Goal: Communication & Community: Answer question/provide support

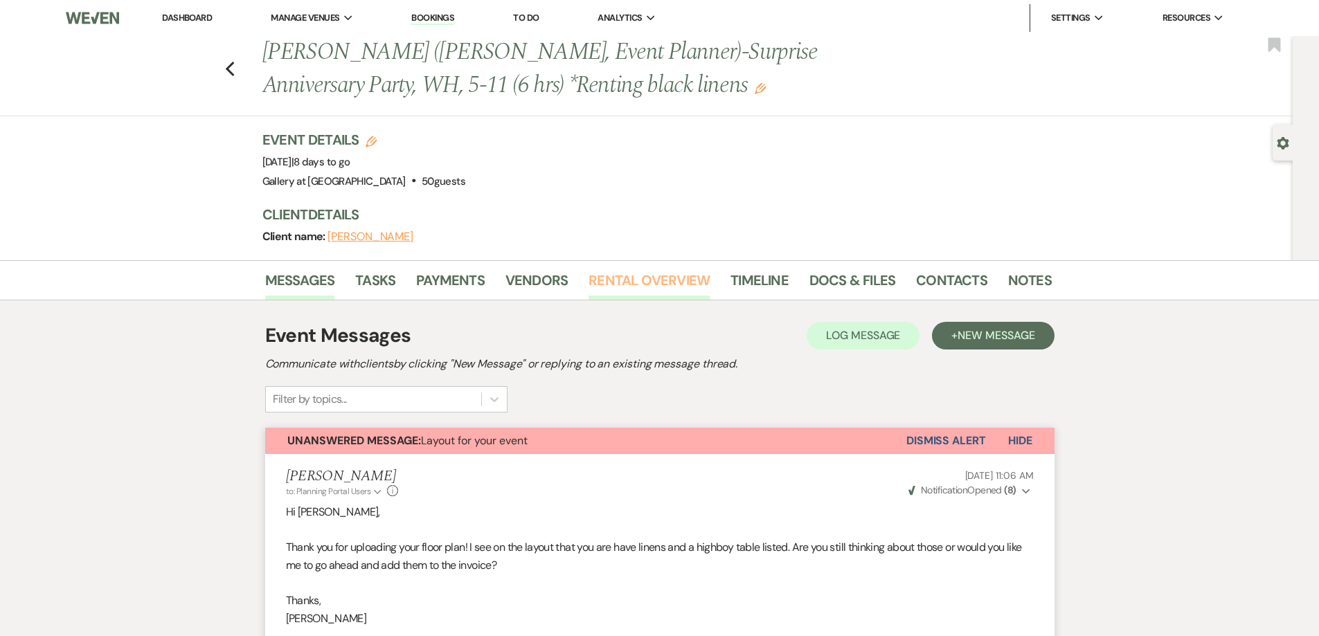
click at [666, 285] on link "Rental Overview" at bounding box center [649, 284] width 121 height 30
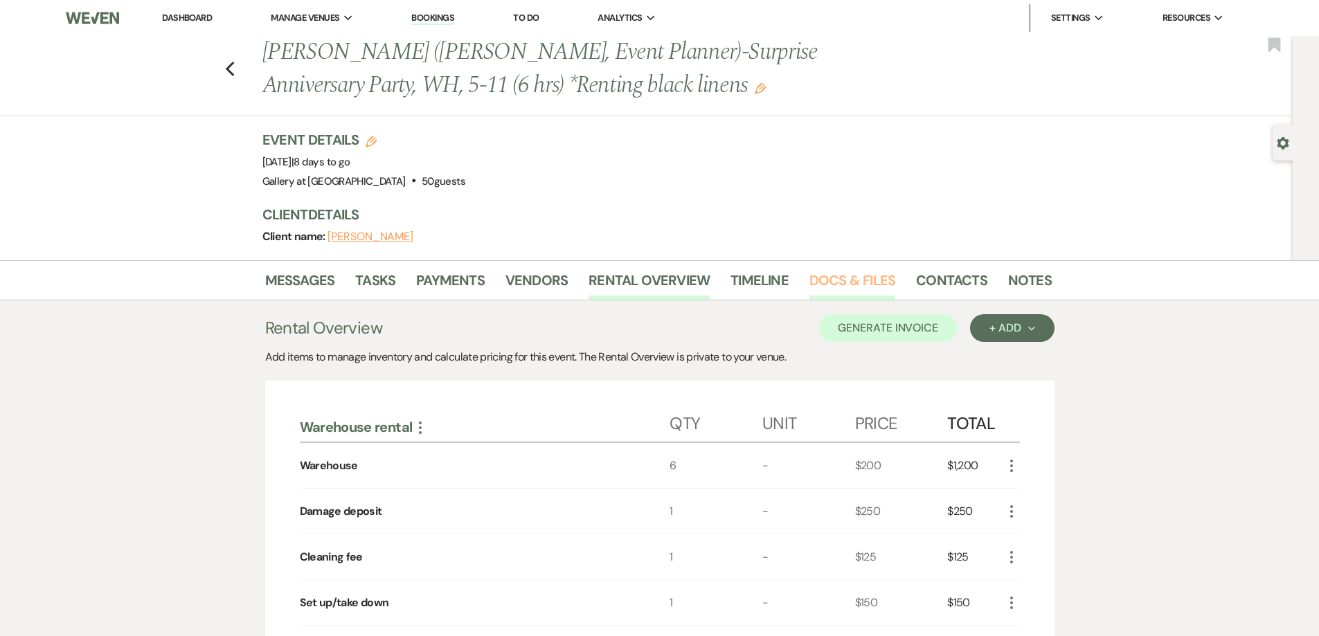
click at [841, 278] on link "Docs & Files" at bounding box center [853, 284] width 86 height 30
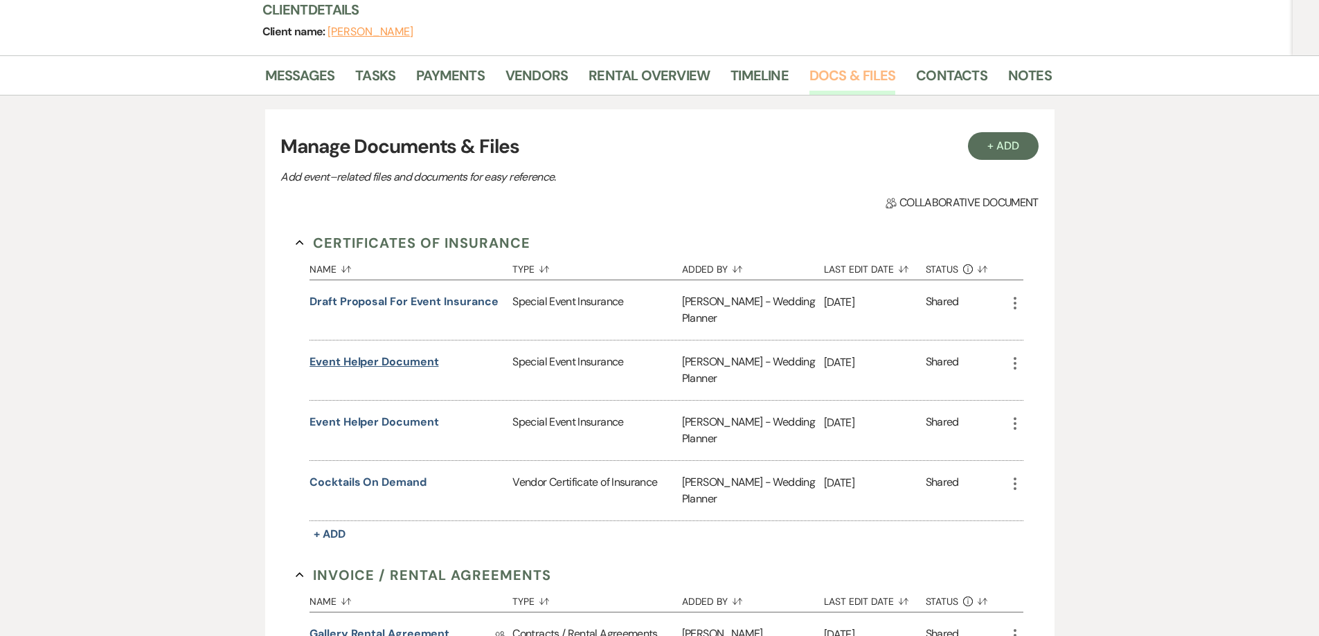
scroll to position [208, 0]
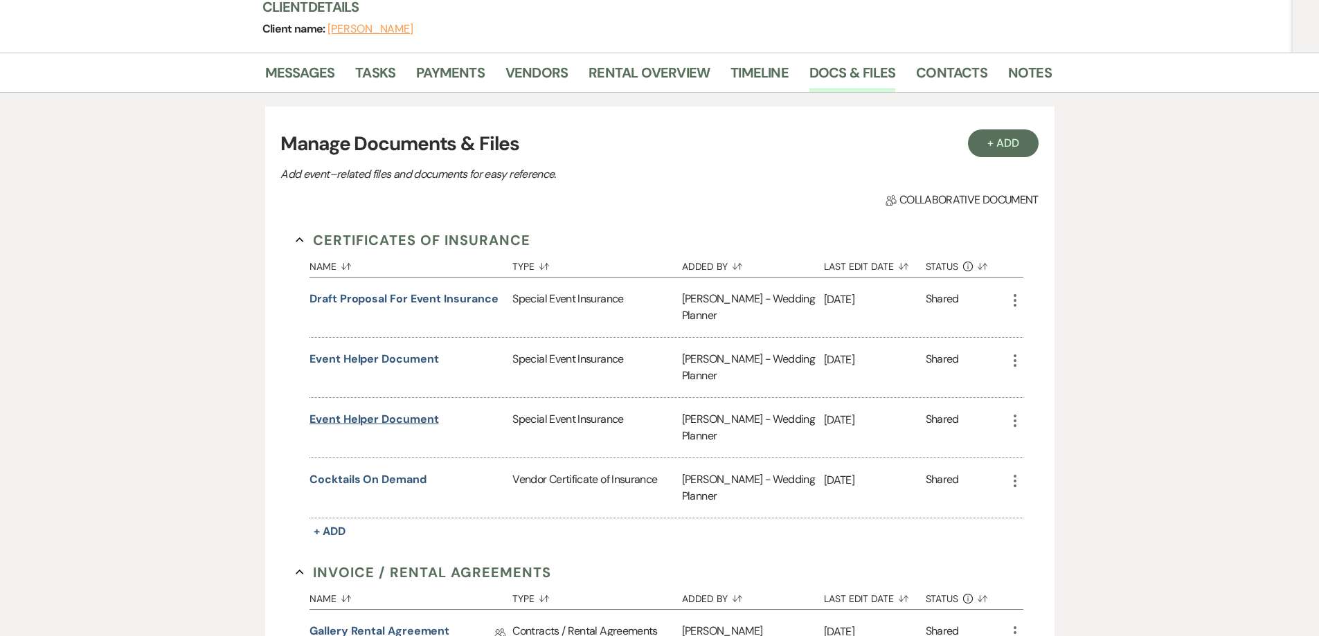
click at [386, 421] on button "Event Helper Document" at bounding box center [374, 419] width 129 height 17
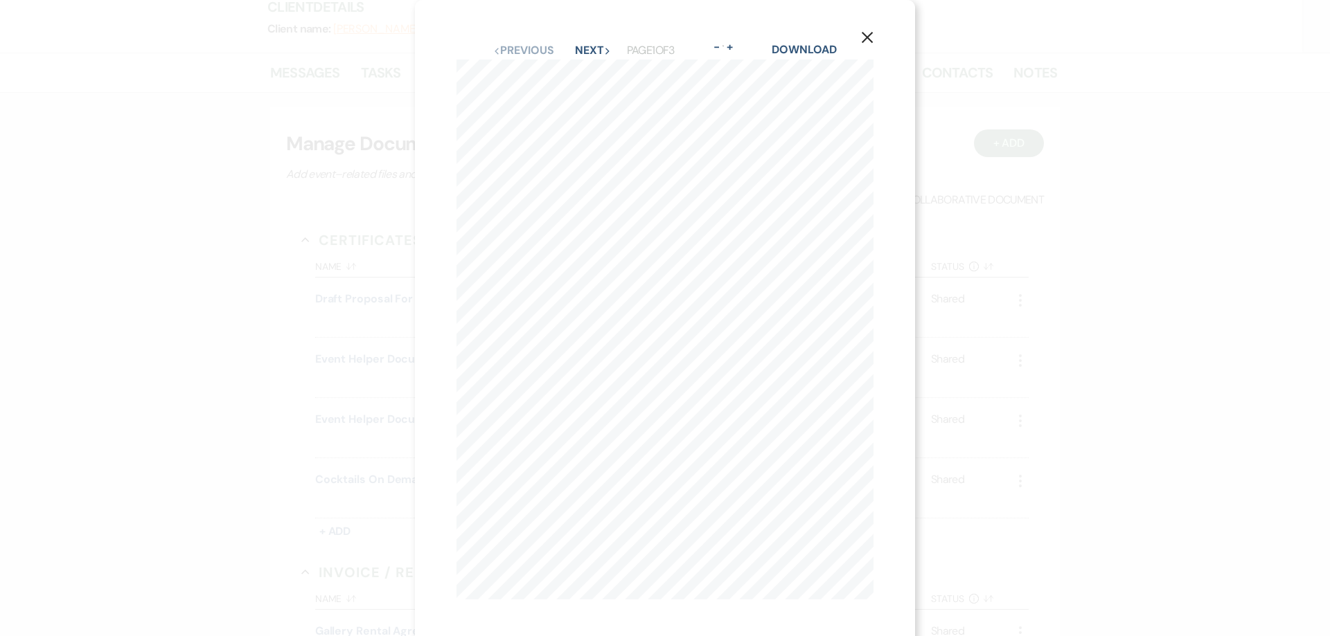
click at [864, 31] on icon "X" at bounding box center [867, 37] width 12 height 12
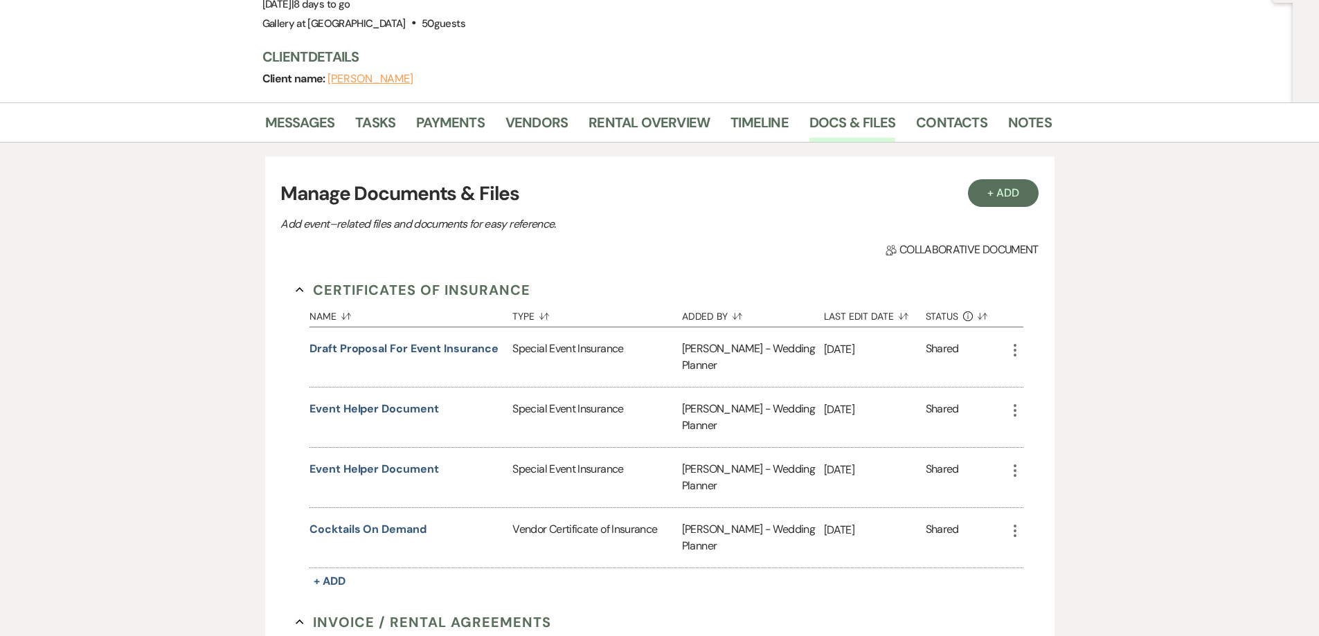
scroll to position [0, 0]
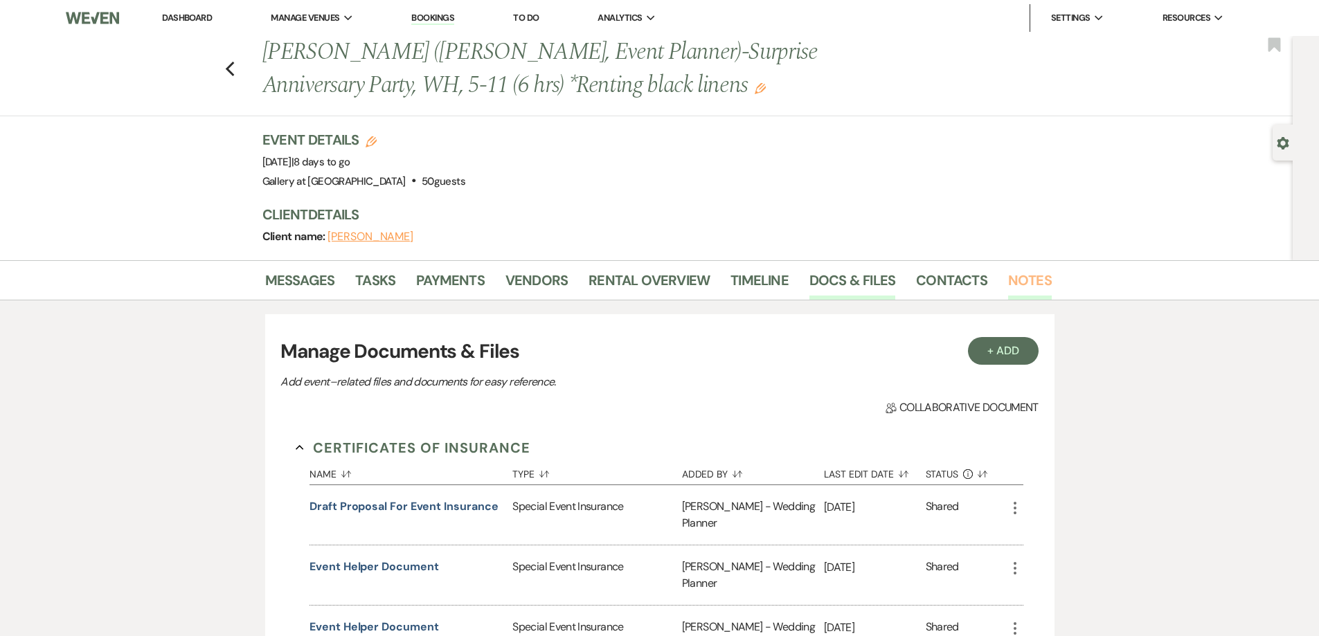
click at [1034, 287] on link "Notes" at bounding box center [1030, 284] width 44 height 30
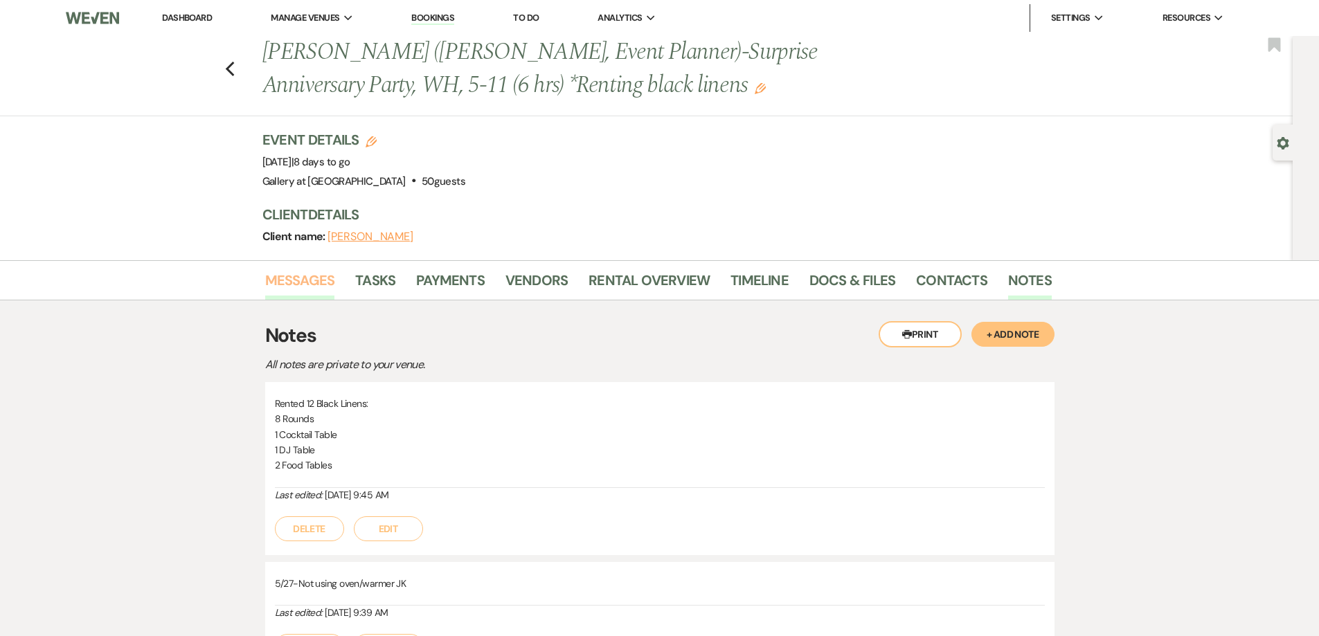
click at [302, 285] on link "Messages" at bounding box center [300, 284] width 70 height 30
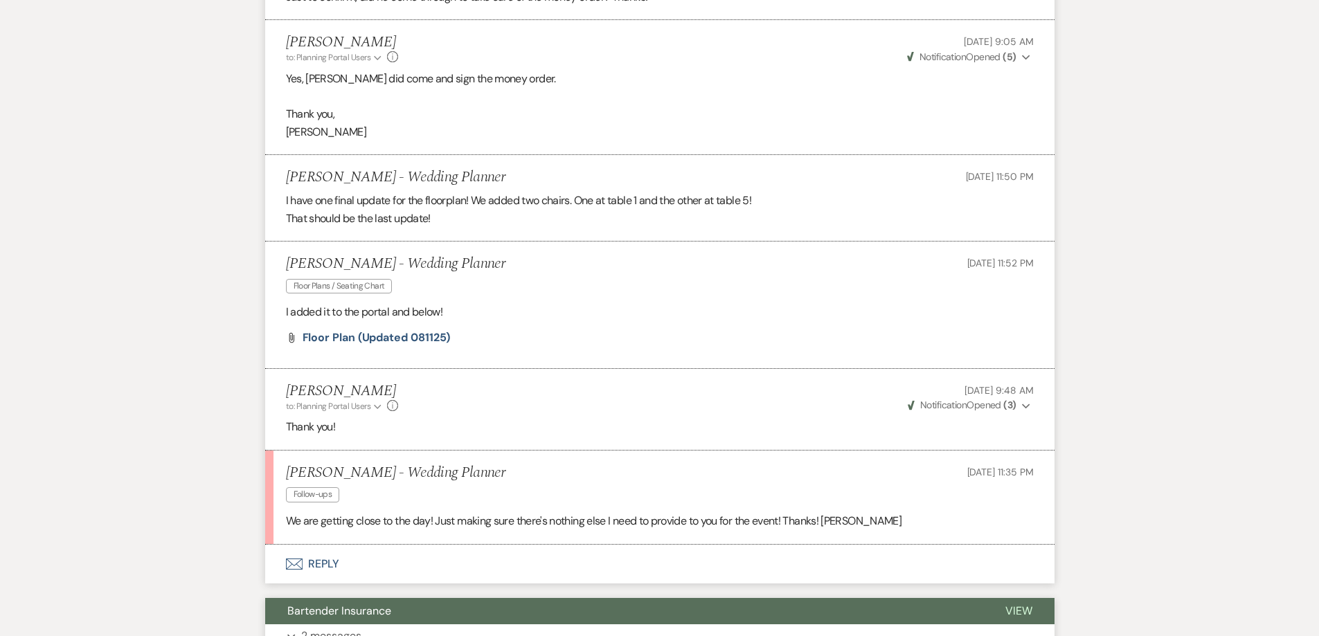
scroll to position [2376, 0]
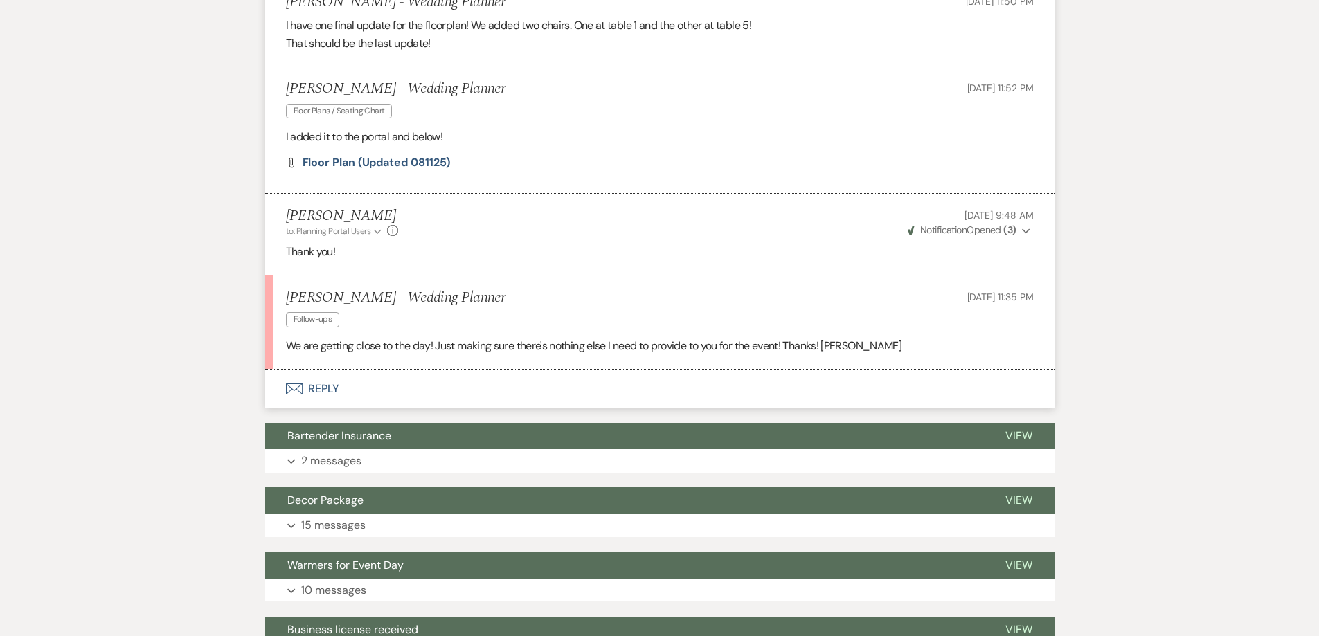
click at [451, 385] on button "Envelope Reply" at bounding box center [660, 389] width 790 height 39
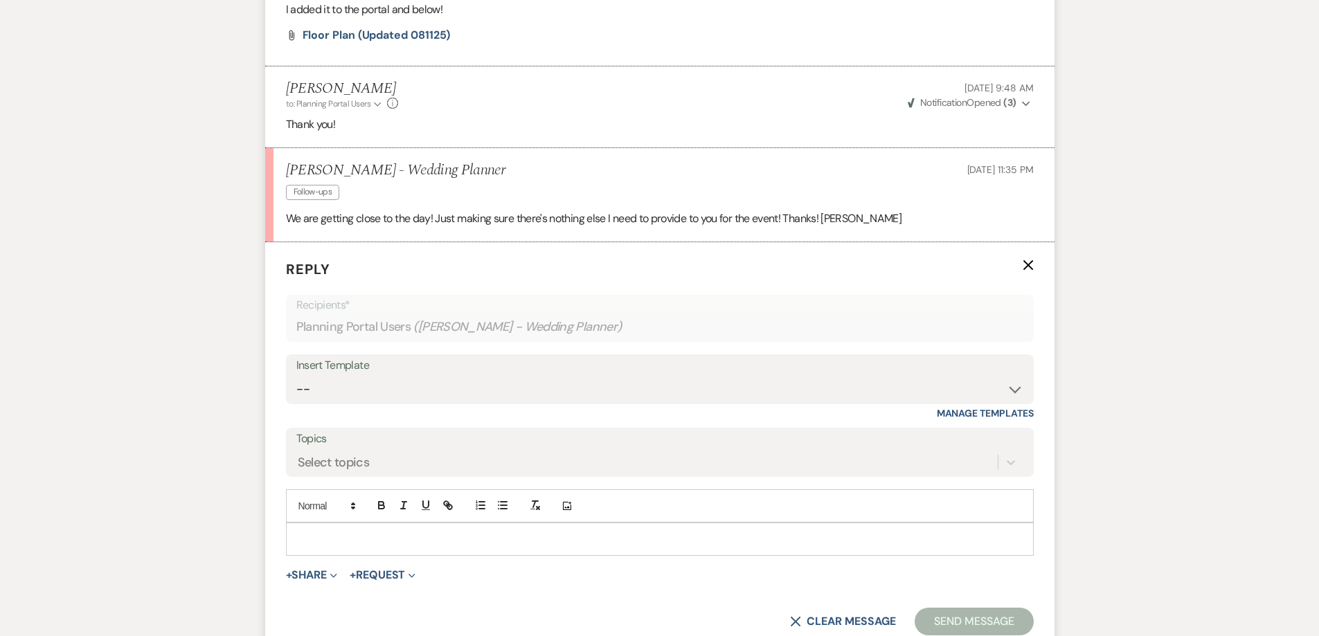
scroll to position [2584, 0]
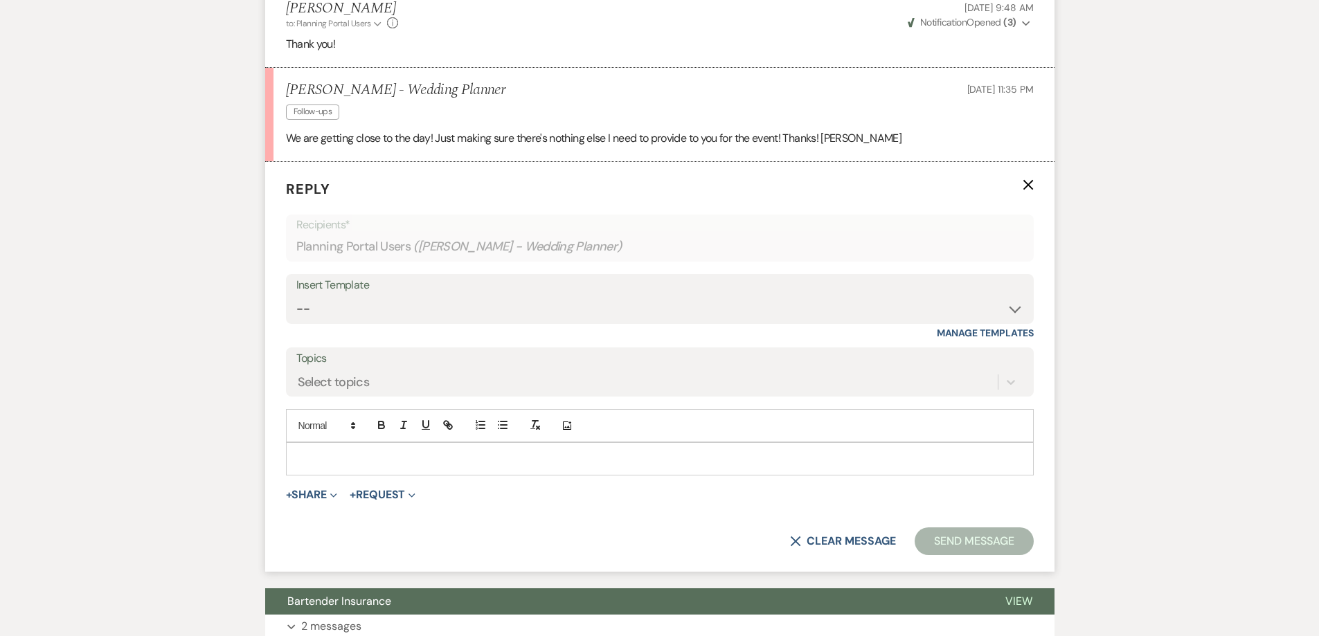
click at [509, 456] on p at bounding box center [660, 459] width 726 height 15
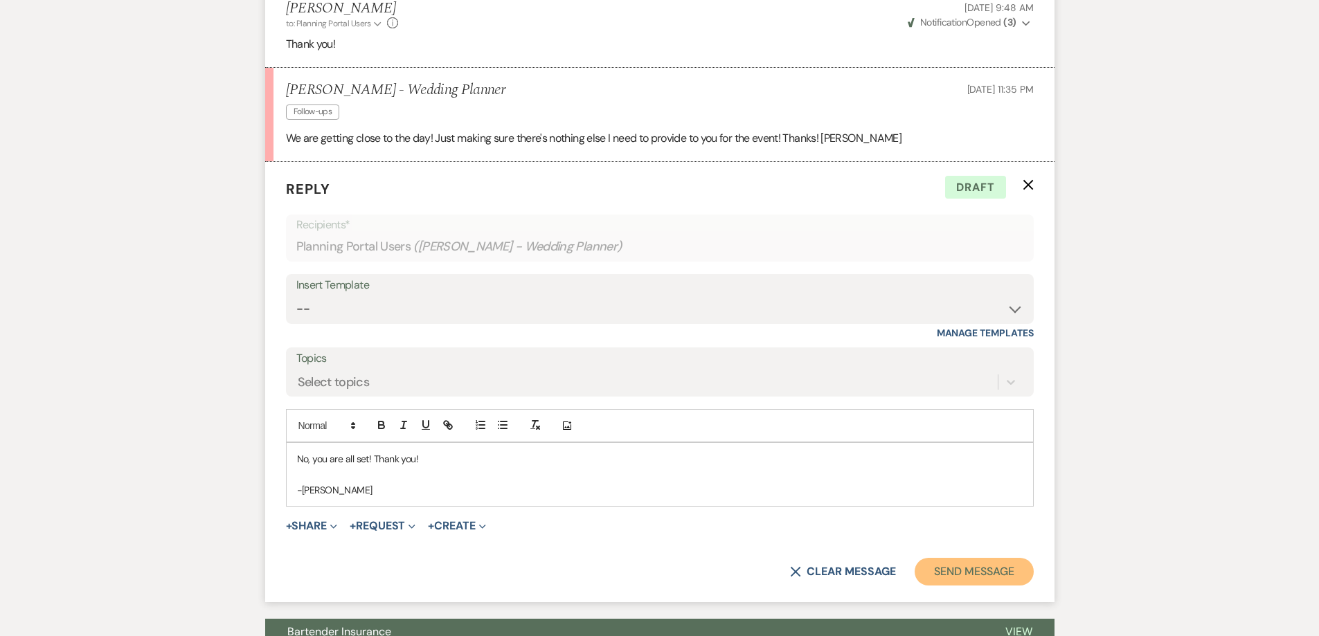
click at [957, 573] on button "Send Message" at bounding box center [974, 572] width 118 height 28
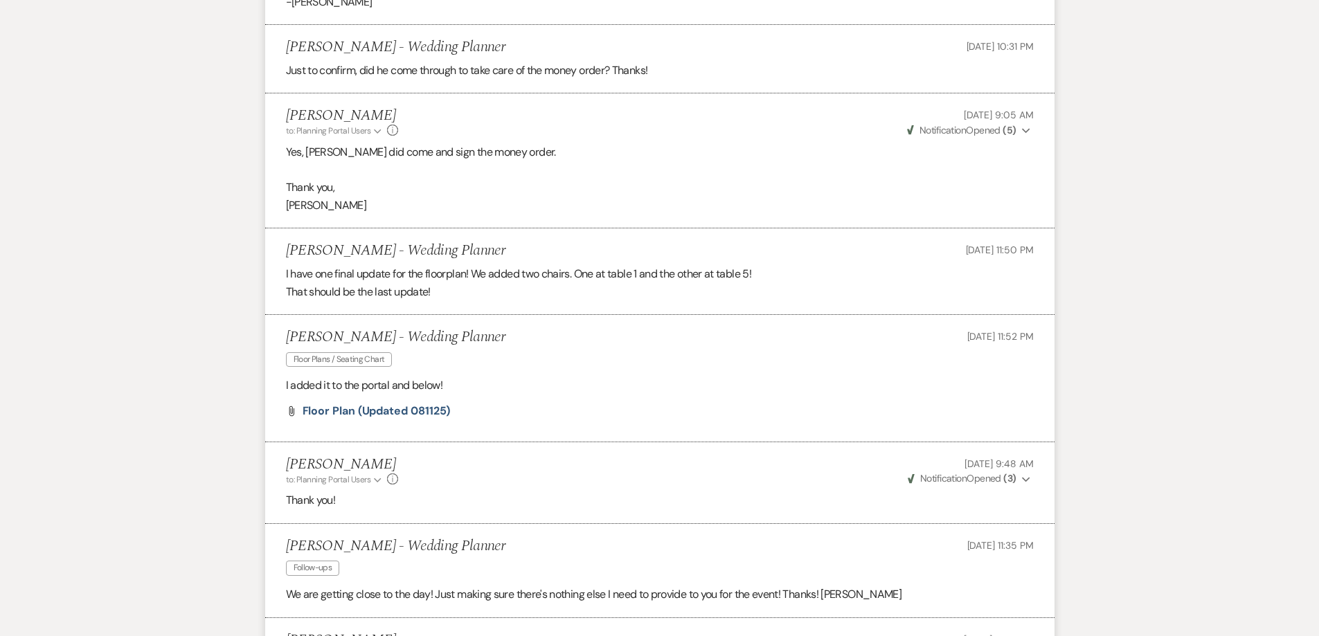
scroll to position [2099, 0]
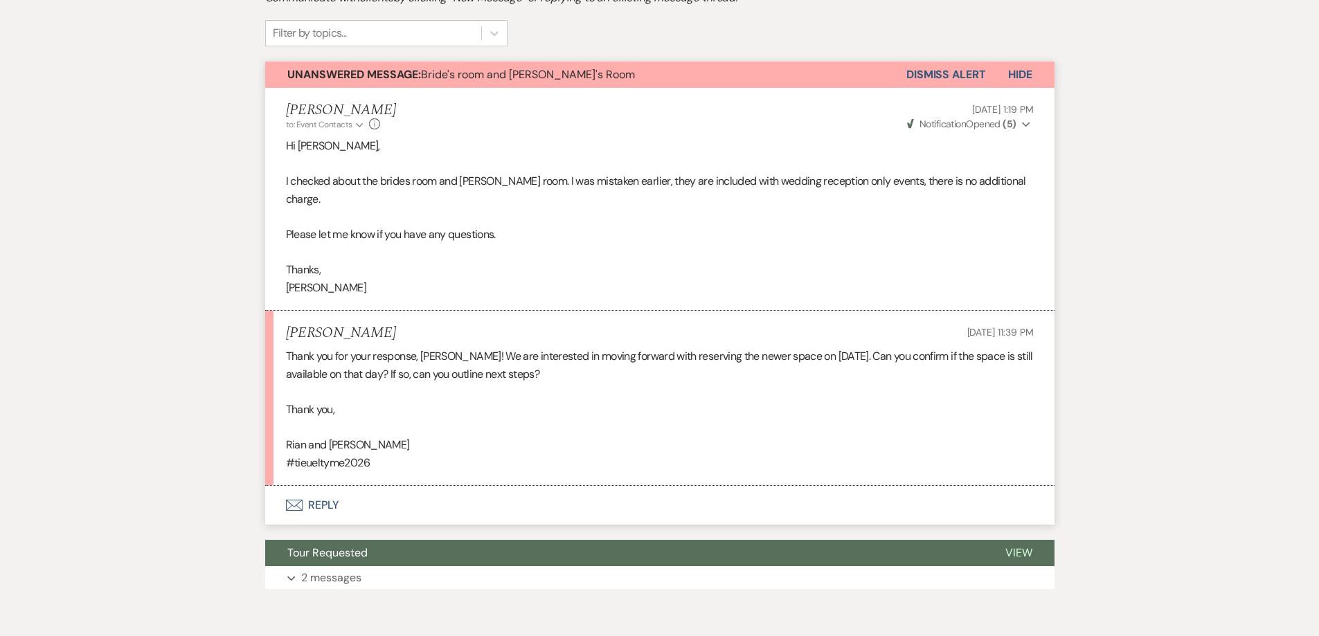
scroll to position [420, 0]
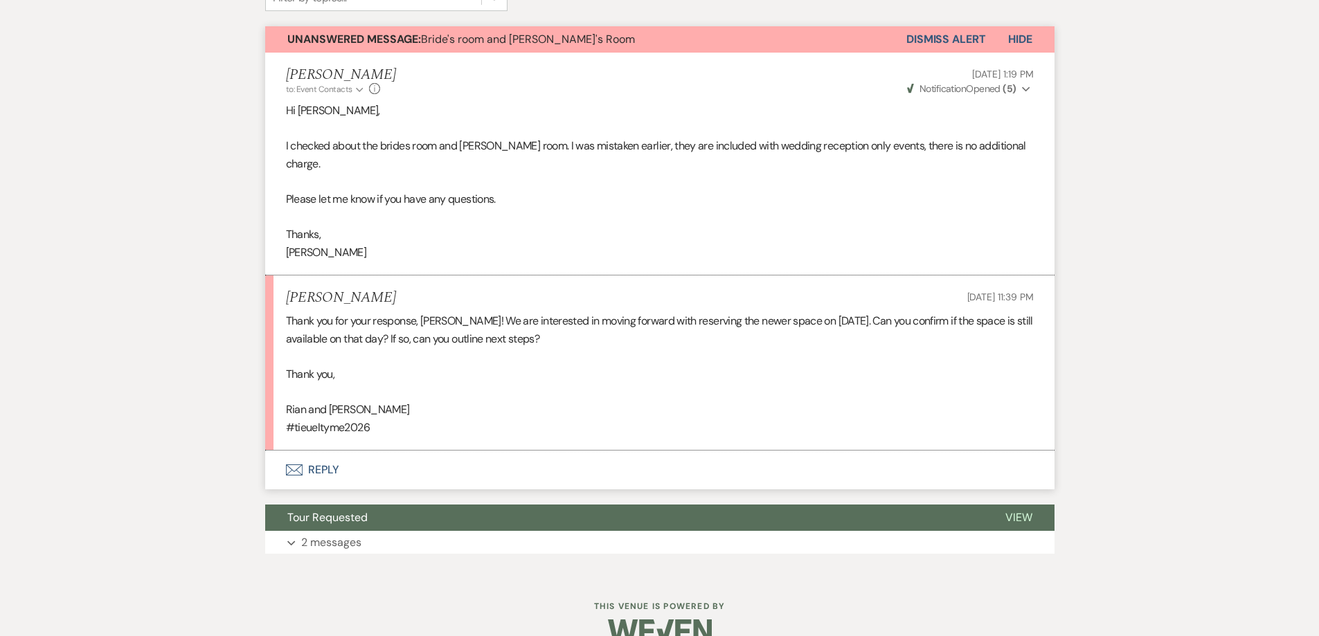
click at [707, 460] on button "Envelope Reply" at bounding box center [660, 470] width 790 height 39
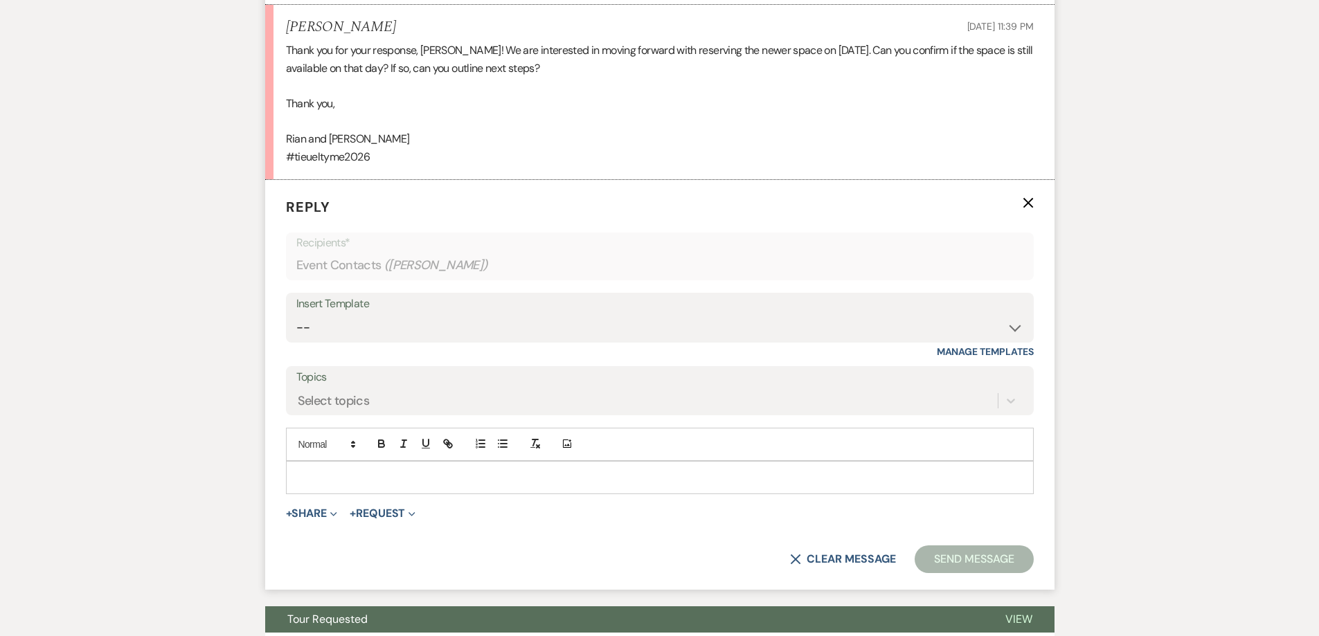
scroll to position [766, 0]
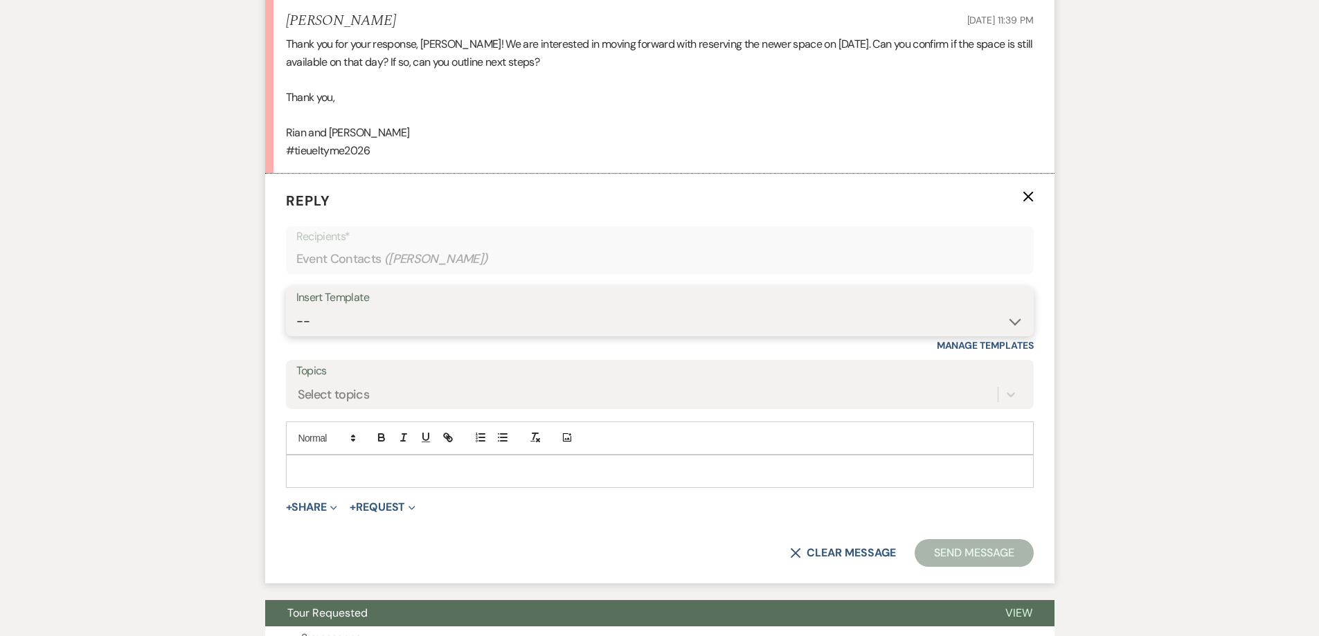
click at [386, 308] on select "-- Initial Inquiry Response-DATE IS AVAILABLE Initial Inquiry Response-DATE NOT…" at bounding box center [659, 321] width 727 height 27
select select "2610"
click at [296, 308] on select "-- Initial Inquiry Response-DATE IS AVAILABLE Initial Inquiry Response-DATE NOT…" at bounding box center [659, 321] width 727 height 27
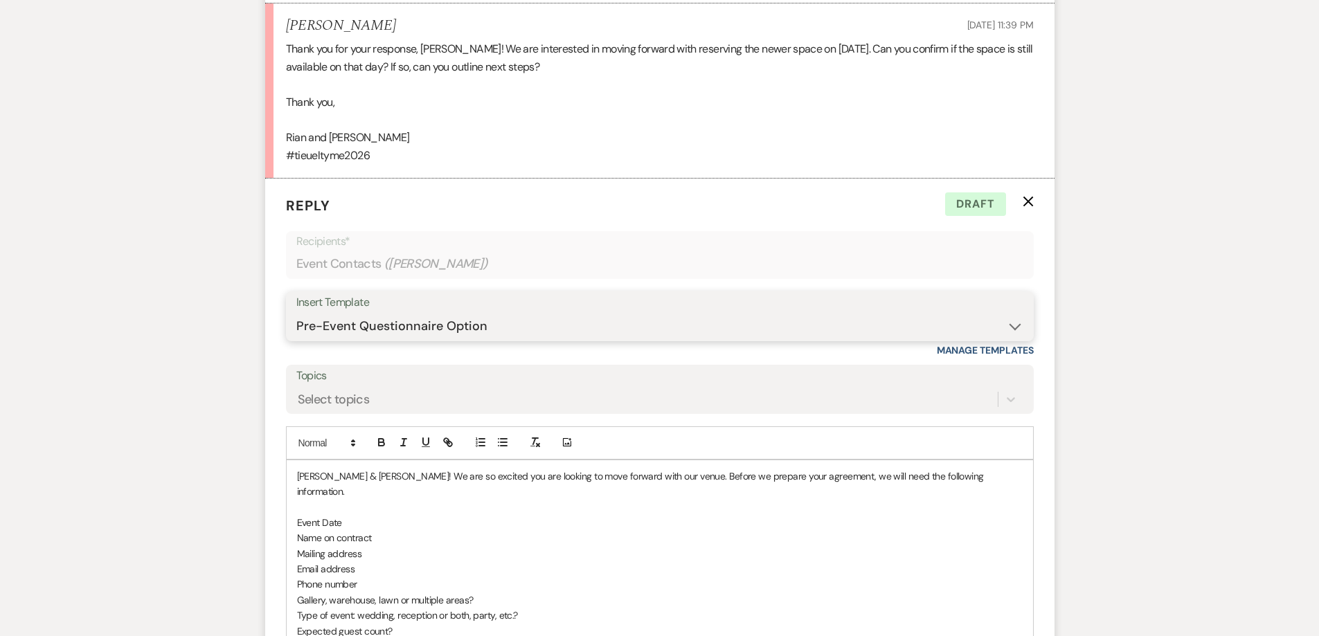
scroll to position [762, 0]
click at [362, 468] on p "Yay Rian & Kelli! We are so excited you are looking to move forward with our ve…" at bounding box center [660, 483] width 726 height 31
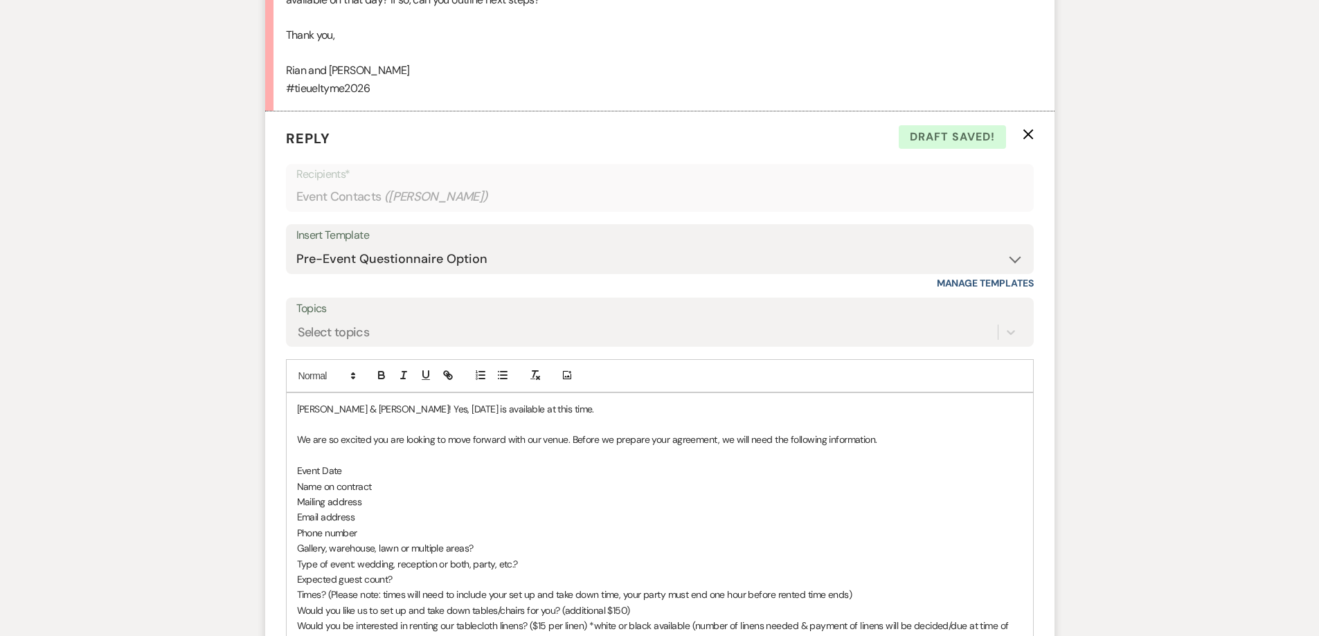
scroll to position [900, 0]
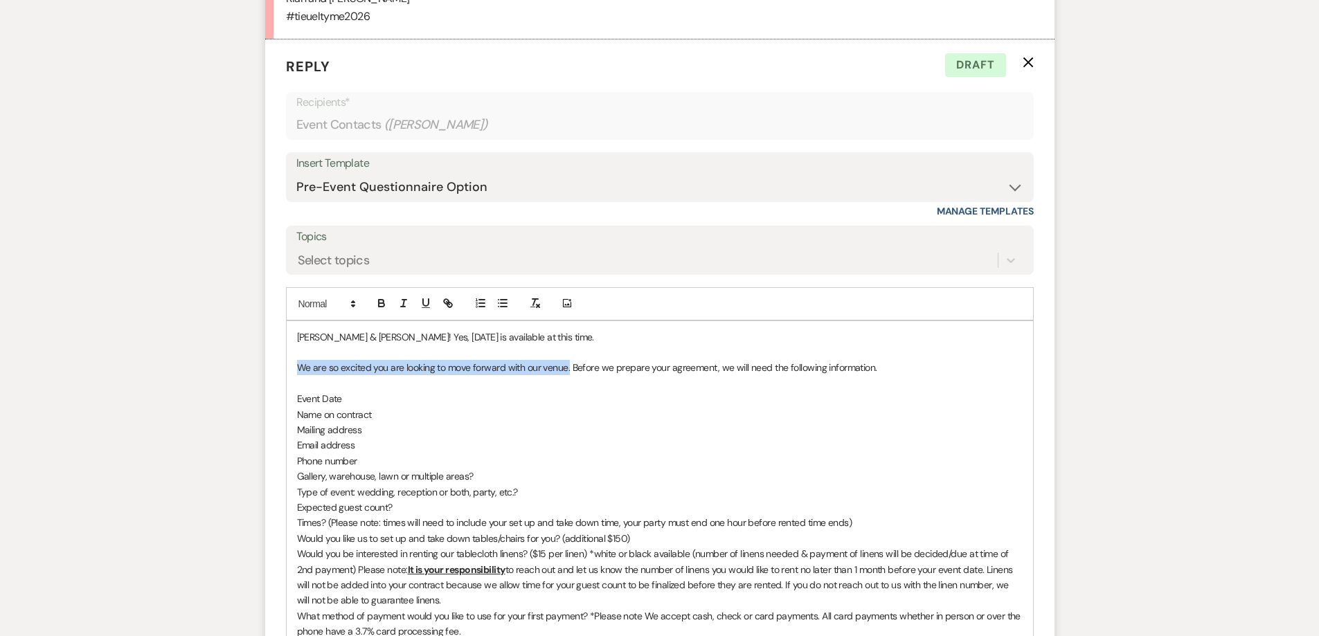
drag, startPoint x: 569, startPoint y: 350, endPoint x: 286, endPoint y: 347, distance: 282.6
click at [287, 347] on div "Yay Rian & Kelli! Yes, March 7, 2026 is available at this time. We are so excit…" at bounding box center [660, 577] width 747 height 513
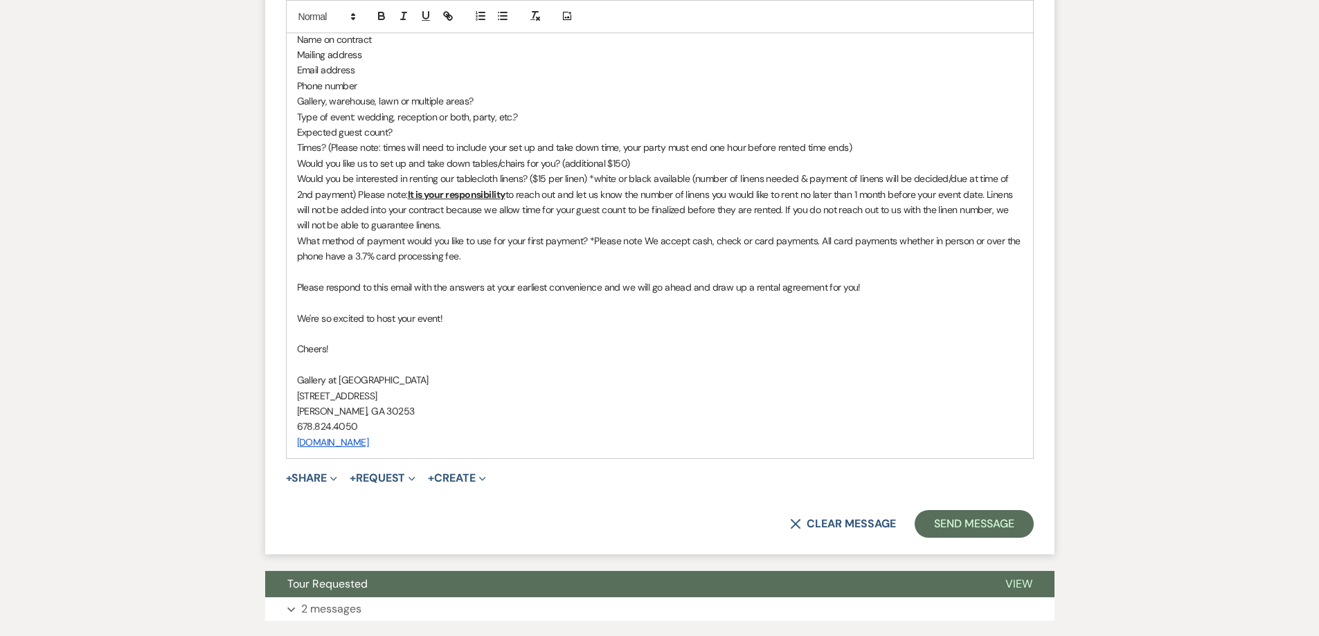
scroll to position [1316, 0]
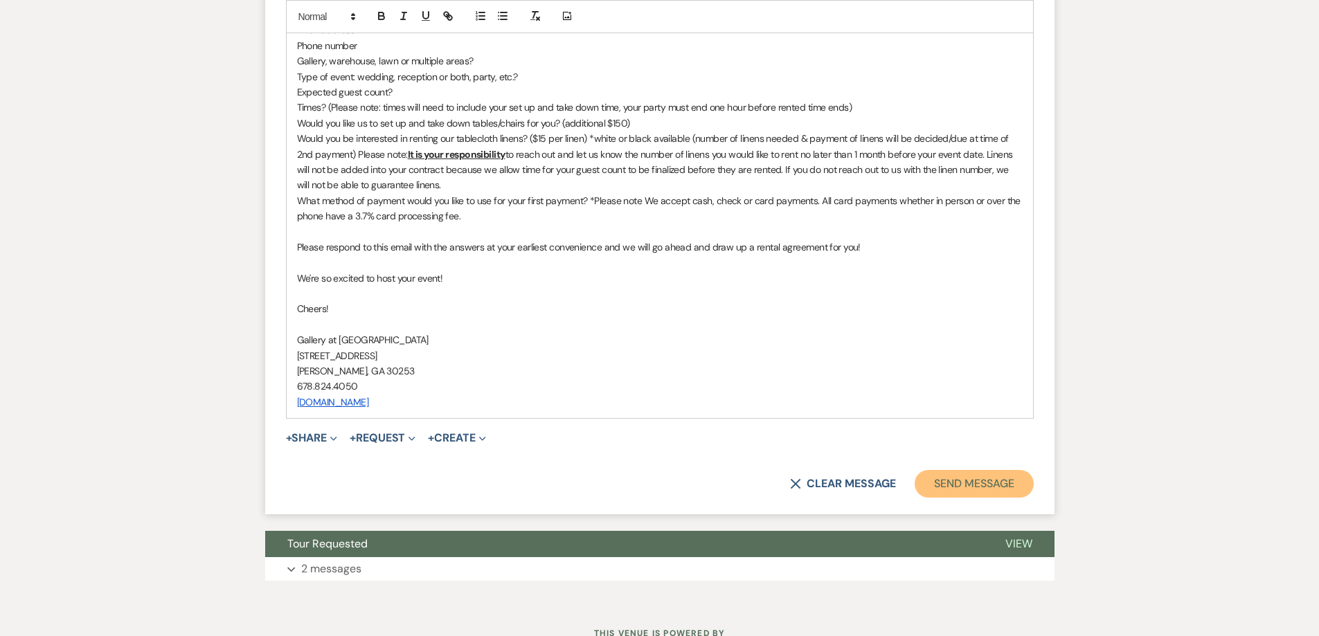
click at [943, 470] on button "Send Message" at bounding box center [974, 484] width 118 height 28
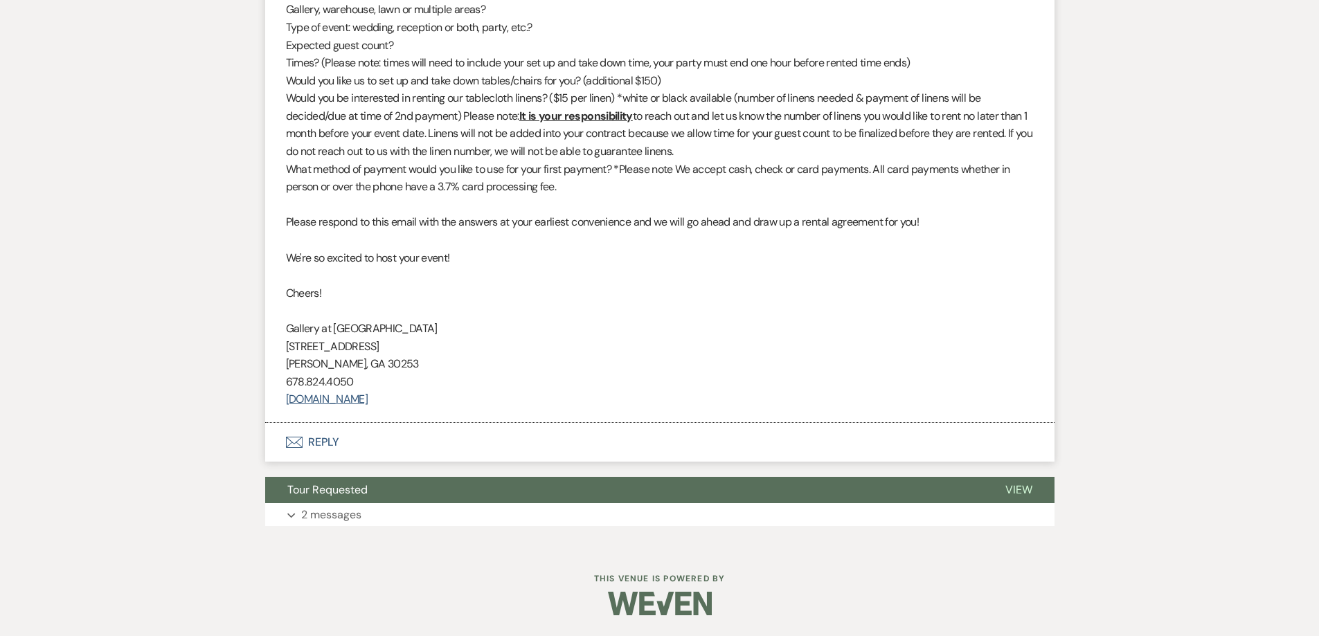
scroll to position [1130, 0]
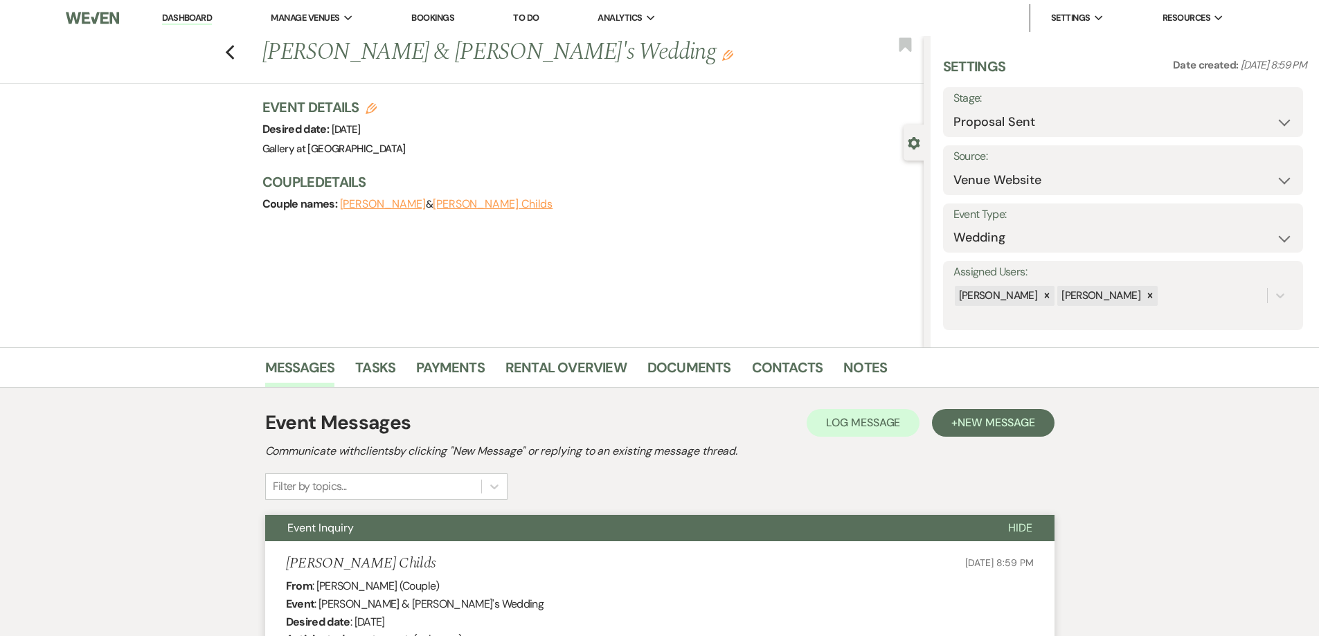
select select "6"
select select "5"
